Goal: Navigation & Orientation: Go to known website

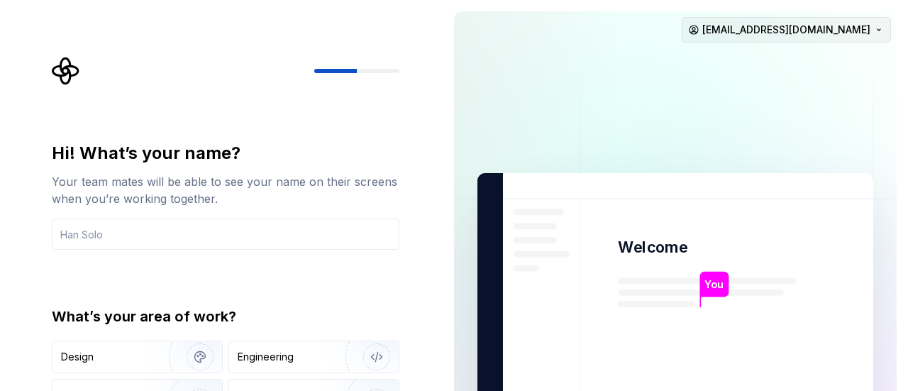
click at [877, 26] on html "Hi! What’s your name? Your team mates will be able to see your name on their sc…" at bounding box center [454, 195] width 908 height 391
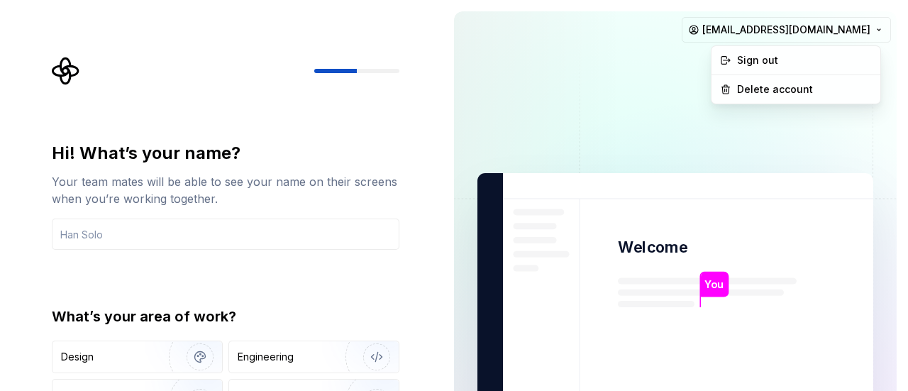
click at [578, 88] on html "Hi! What’s your name? Your team mates will be able to see your name on their sc…" at bounding box center [454, 195] width 908 height 391
click at [878, 28] on html "Hi! What’s your name? Your team mates will be able to see your name on their sc…" at bounding box center [454, 195] width 908 height 391
click at [757, 58] on div "Sign out" at bounding box center [804, 60] width 135 height 14
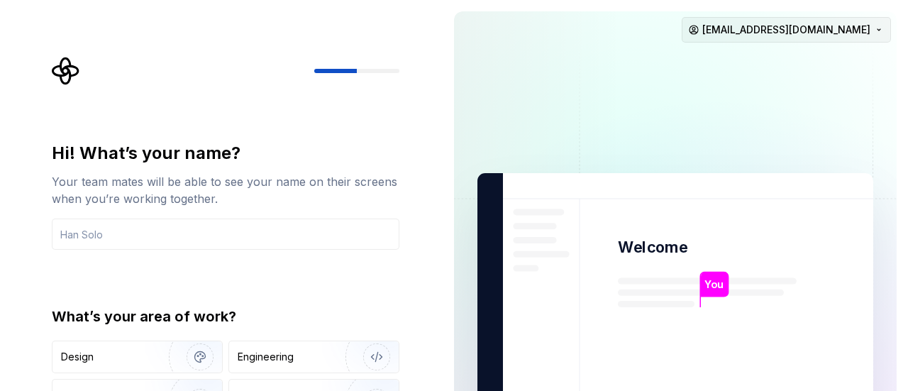
click at [830, 29] on html "Hi! What’s your name? Your team mates will be able to see your name on their sc…" at bounding box center [454, 195] width 908 height 391
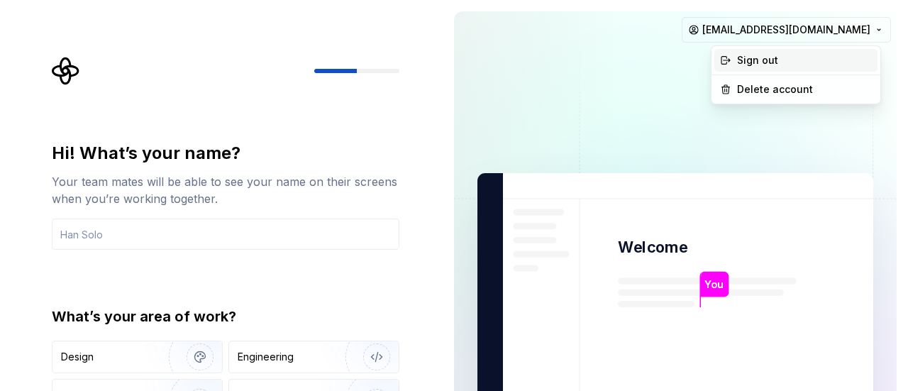
click at [746, 58] on div "Sign out" at bounding box center [804, 60] width 135 height 14
